Goal: Register for event/course

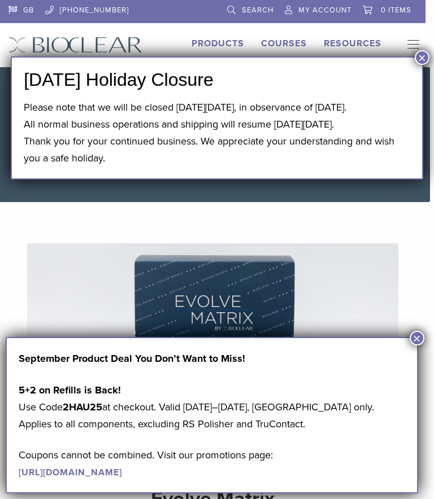
click at [418, 345] on button "×" at bounding box center [416, 338] width 15 height 15
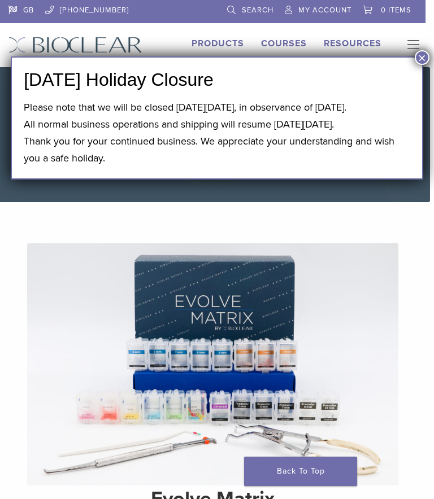
click at [420, 55] on button "×" at bounding box center [421, 57] width 15 height 15
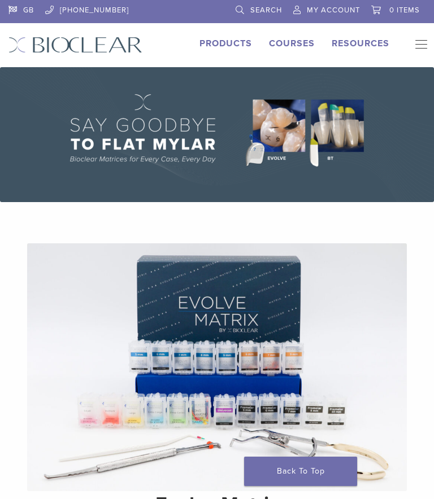
click at [294, 46] on link "Courses" at bounding box center [292, 43] width 46 height 11
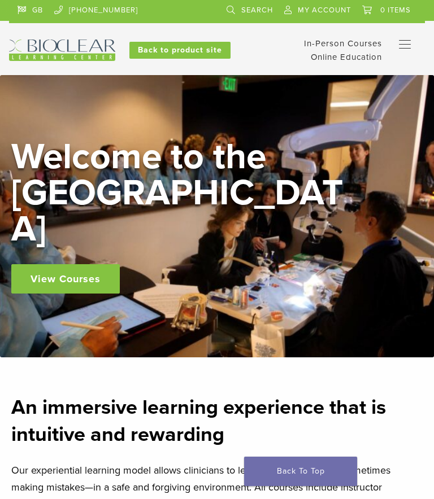
click at [84, 273] on link "View Courses" at bounding box center [65, 278] width 108 height 29
